Goal: Use online tool/utility: Utilize a website feature to perform a specific function

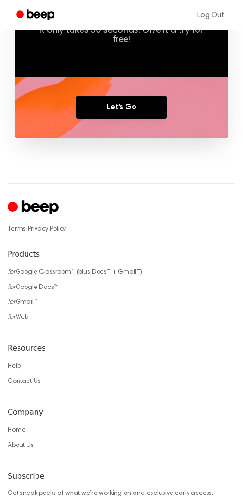
scroll to position [722, 0]
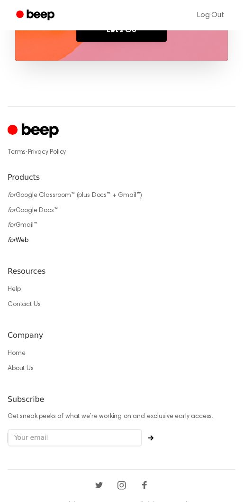
click at [23, 237] on link "for Web" at bounding box center [18, 240] width 21 height 7
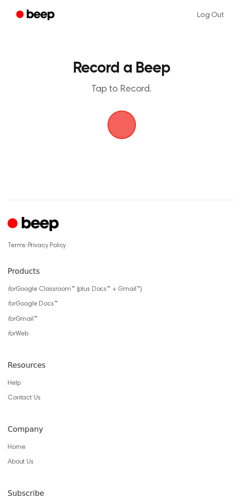
click at [133, 132] on span "button" at bounding box center [121, 124] width 53 height 53
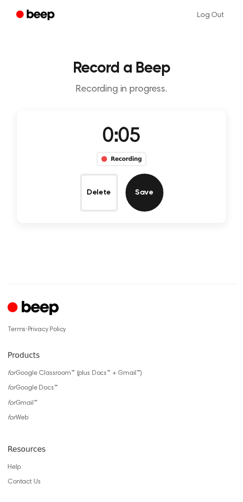
click at [142, 192] on button "Save" at bounding box center [145, 193] width 38 height 38
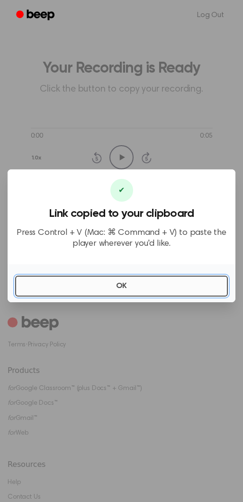
click at [137, 286] on button "OK" at bounding box center [121, 286] width 213 height 21
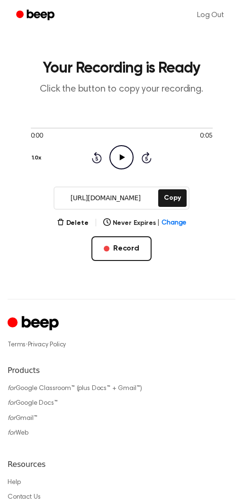
click at [124, 169] on circle at bounding box center [121, 157] width 23 height 23
click at [76, 222] on button "Delete" at bounding box center [73, 223] width 32 height 10
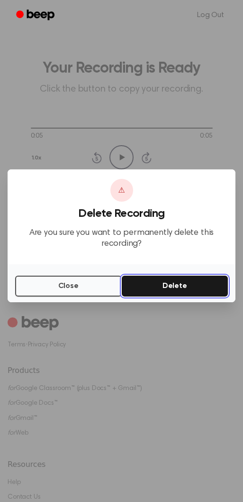
click at [176, 284] on button "Delete" at bounding box center [175, 286] width 107 height 21
